Goal: Task Accomplishment & Management: Manage account settings

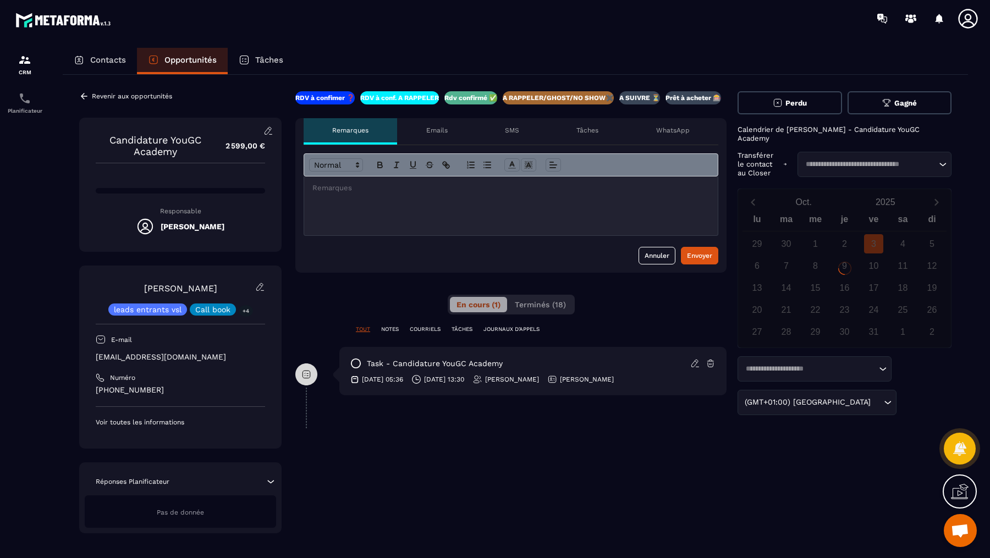
scroll to position [438, 0]
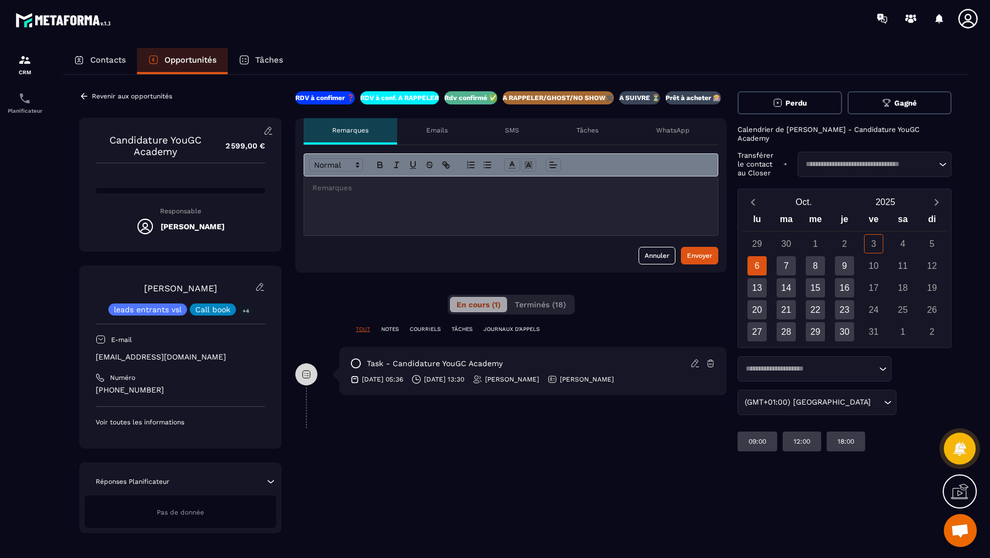
click at [378, 323] on div "**********" at bounding box center [510, 312] width 431 height 442
click at [385, 326] on p "NOTES" at bounding box center [390, 330] width 18 height 8
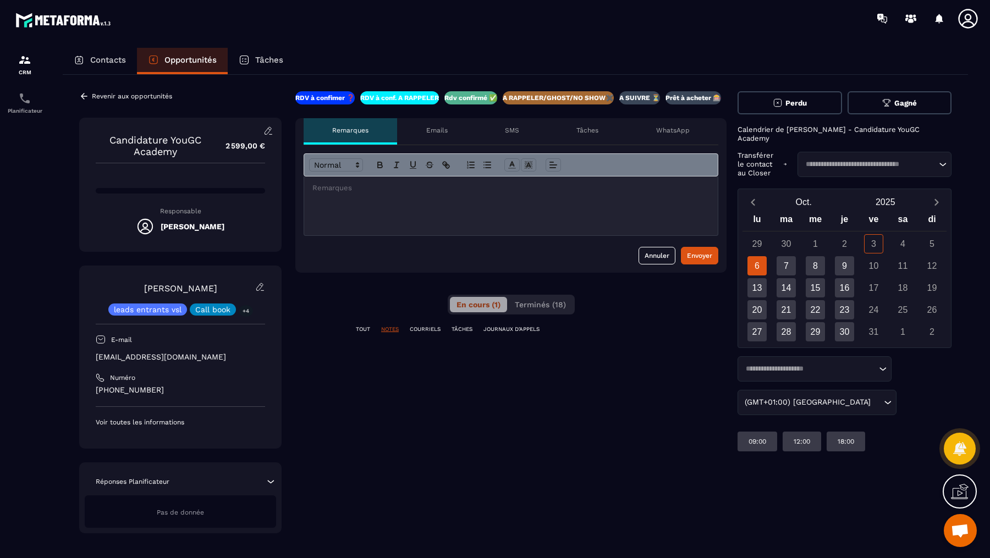
click at [440, 326] on p "COURRIELS" at bounding box center [425, 330] width 31 height 8
click at [365, 326] on p "TOUT" at bounding box center [363, 330] width 14 height 8
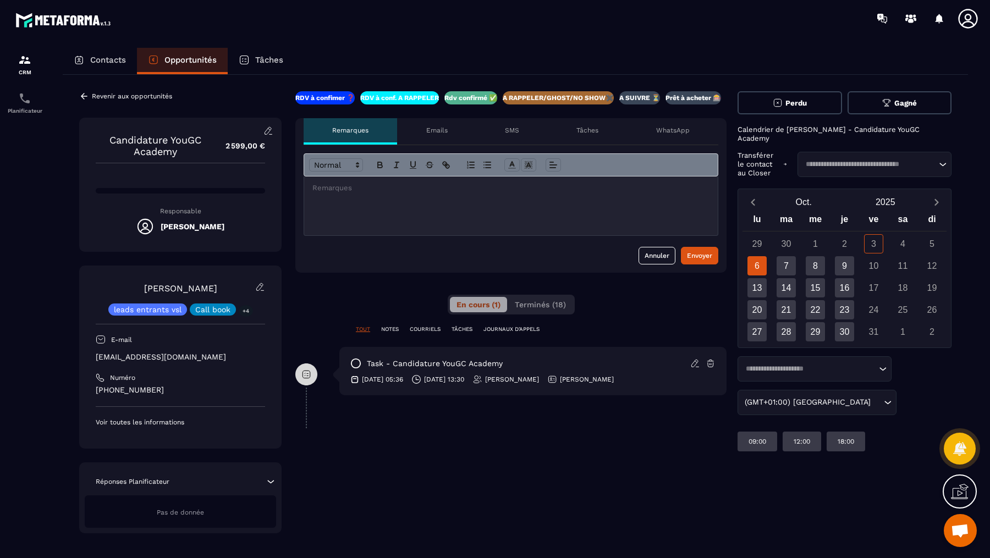
click at [84, 93] on icon at bounding box center [84, 96] width 10 height 10
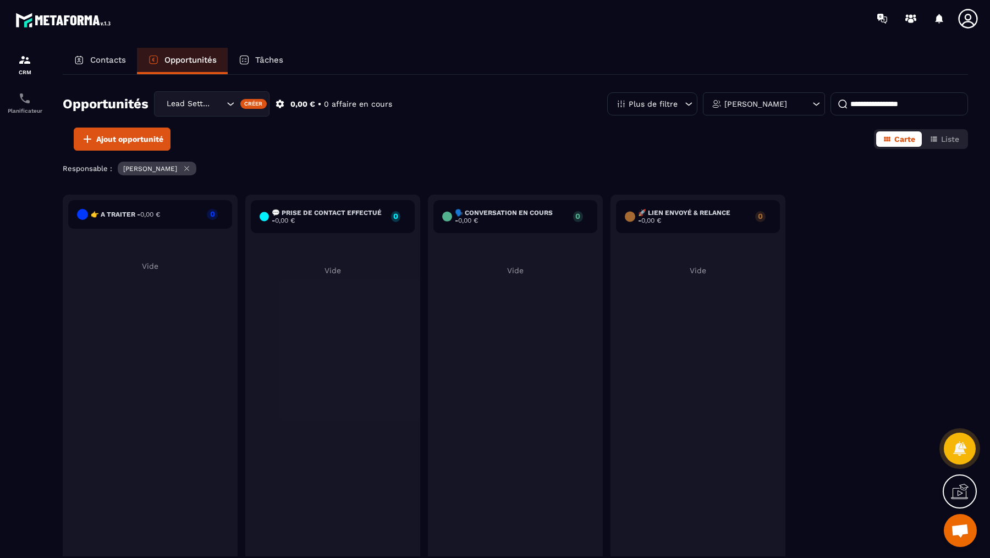
click at [203, 106] on div "Lead Setting" at bounding box center [194, 104] width 62 height 12
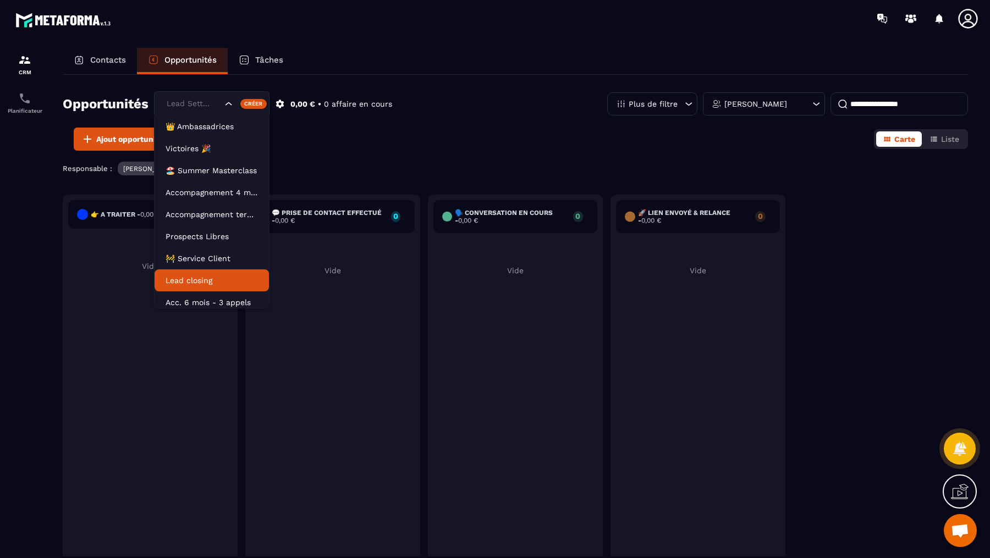
scroll to position [49, 0]
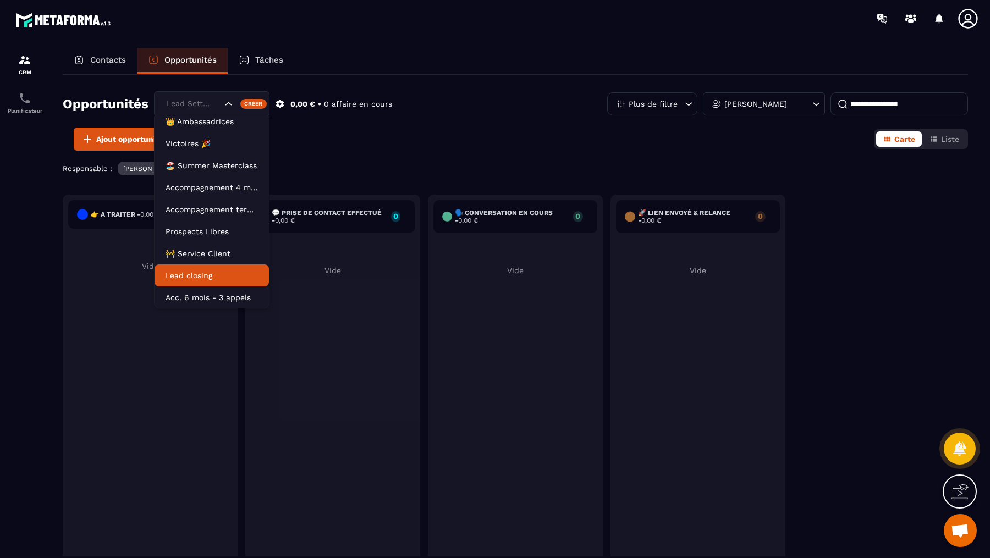
click at [190, 278] on p "Lead closing" at bounding box center [212, 275] width 92 height 11
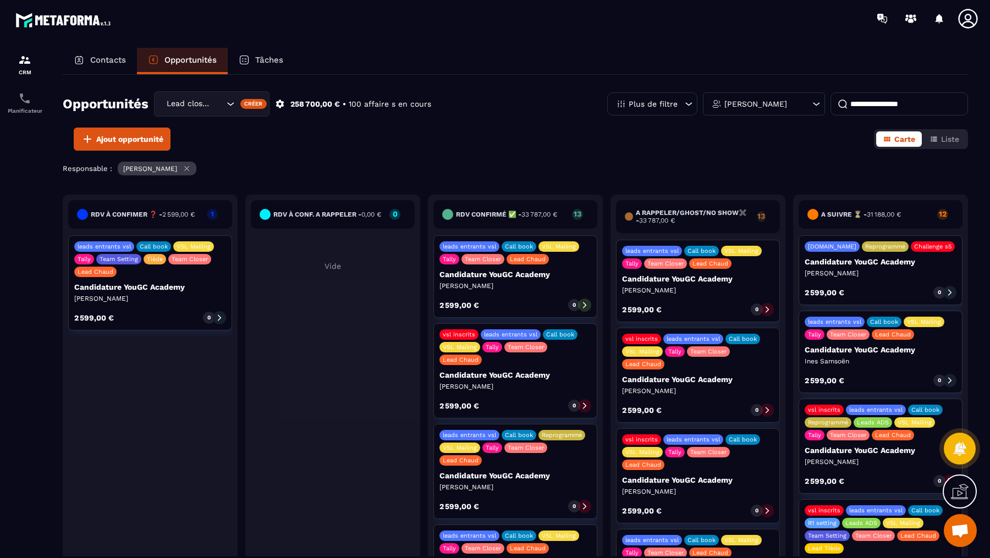
click at [857, 105] on input at bounding box center [898, 103] width 137 height 23
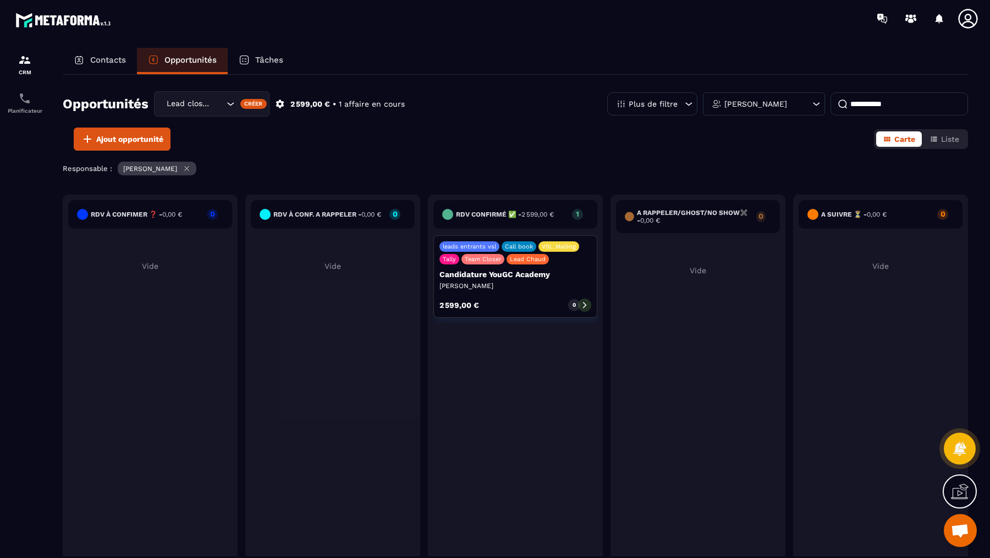
type input "**********"
click at [588, 308] on div at bounding box center [584, 305] width 13 height 13
click at [584, 305] on icon at bounding box center [584, 305] width 3 height 6
